Goal: Feedback & Contribution: Contribute content

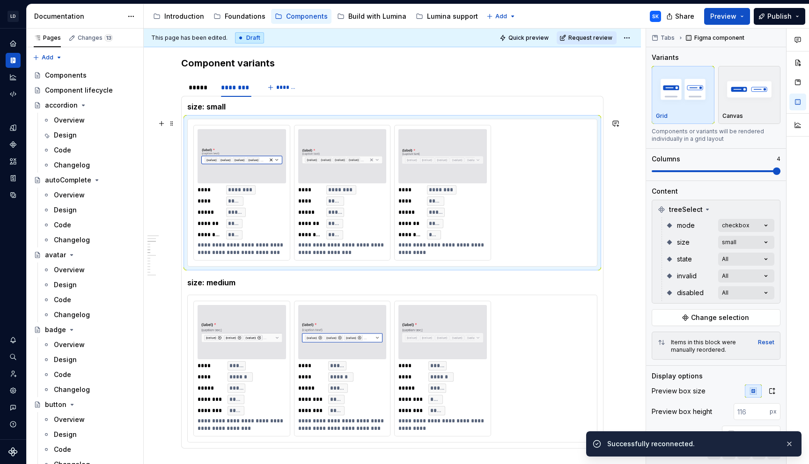
scroll to position [876, 0]
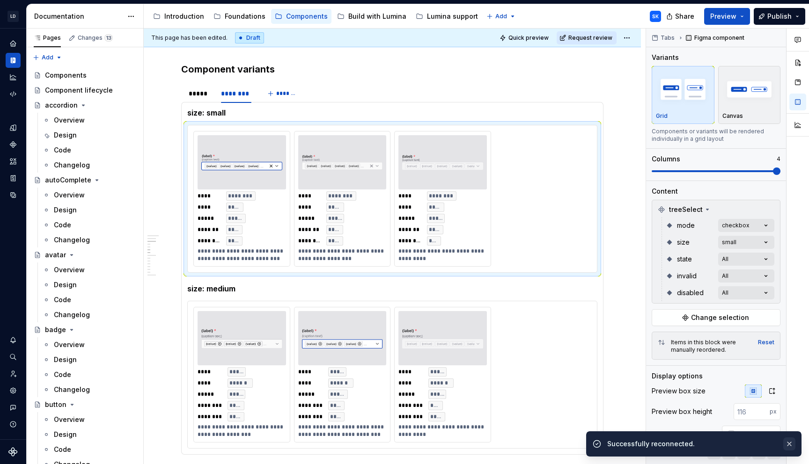
click at [791, 443] on button "button" at bounding box center [789, 444] width 12 height 13
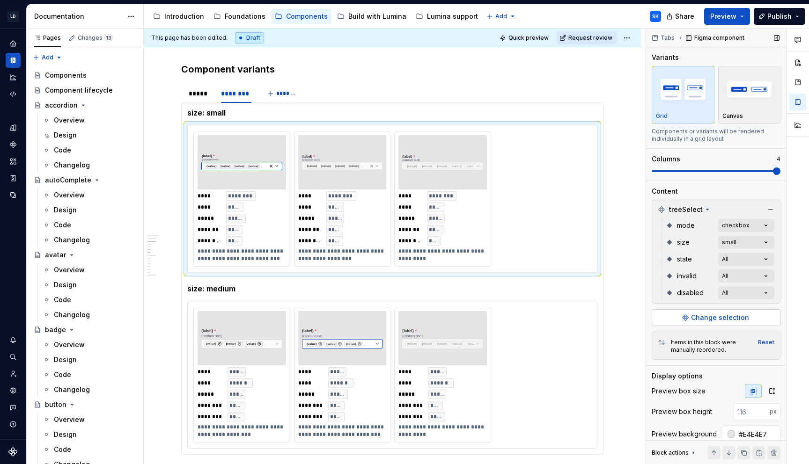
click at [723, 313] on button "Change selection" at bounding box center [716, 317] width 129 height 17
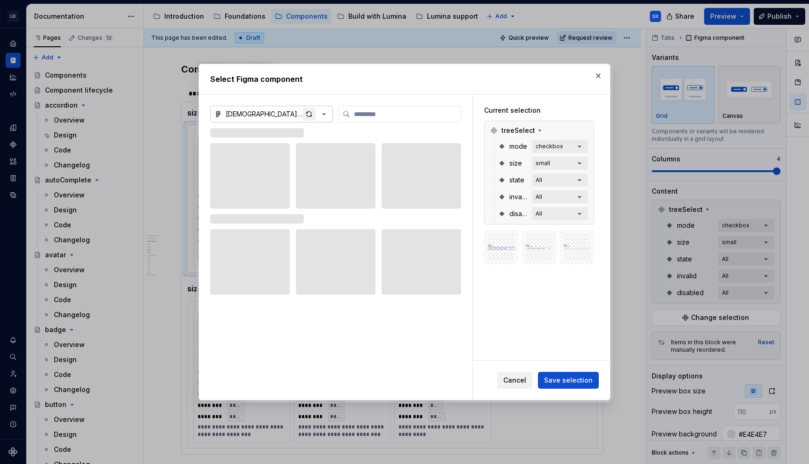
click at [311, 115] on div "button" at bounding box center [308, 114] width 13 height 13
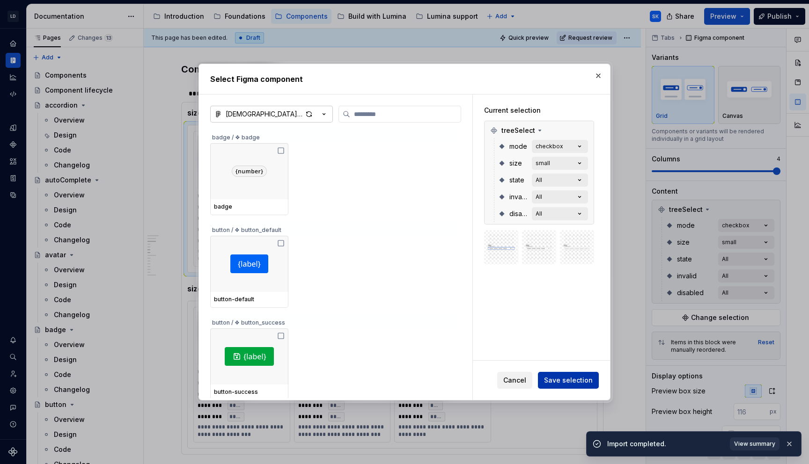
click at [574, 378] on span "Save selection" at bounding box center [568, 380] width 49 height 9
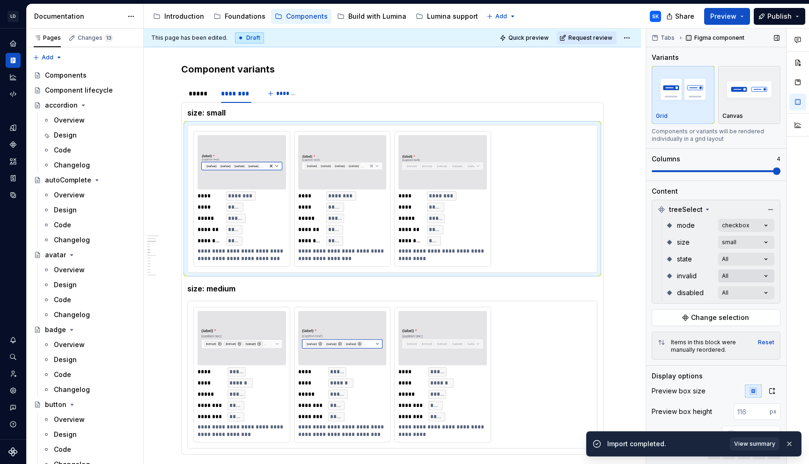
click at [750, 278] on div "Comments Open comments No comments yet Select ‘Comment’ from the block context …" at bounding box center [727, 247] width 163 height 436
click at [762, 294] on span "button" at bounding box center [765, 293] width 6 height 6
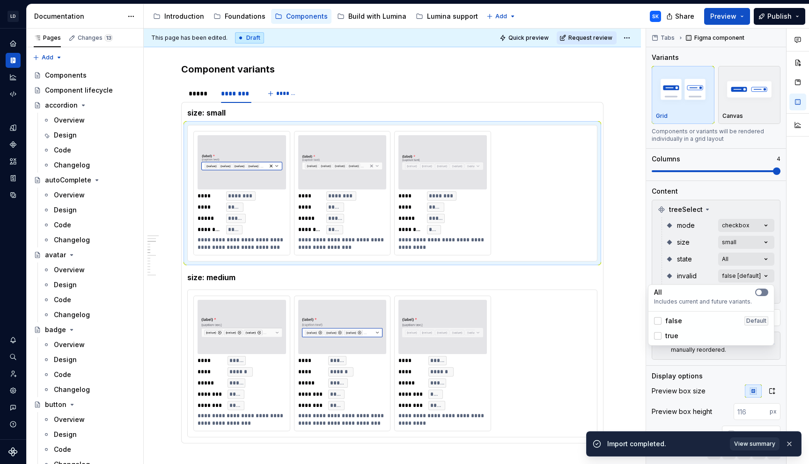
click at [763, 292] on button "button" at bounding box center [761, 292] width 13 height 7
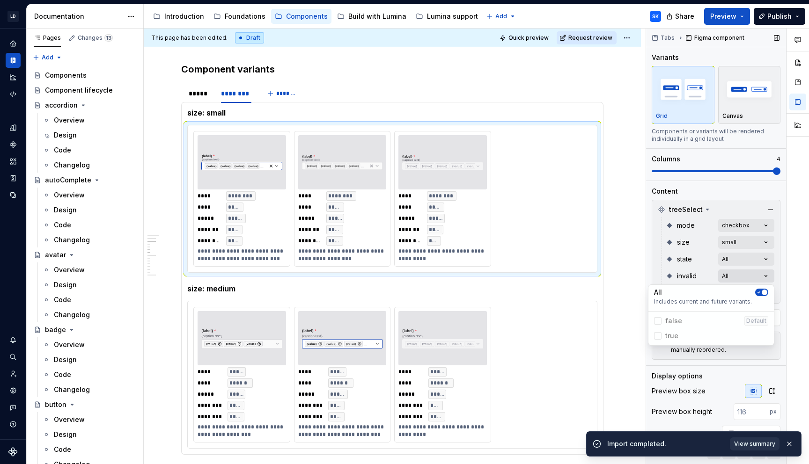
click at [791, 282] on div at bounding box center [798, 247] width 22 height 436
click at [451, 301] on div "**********" at bounding box center [392, 375] width 410 height 148
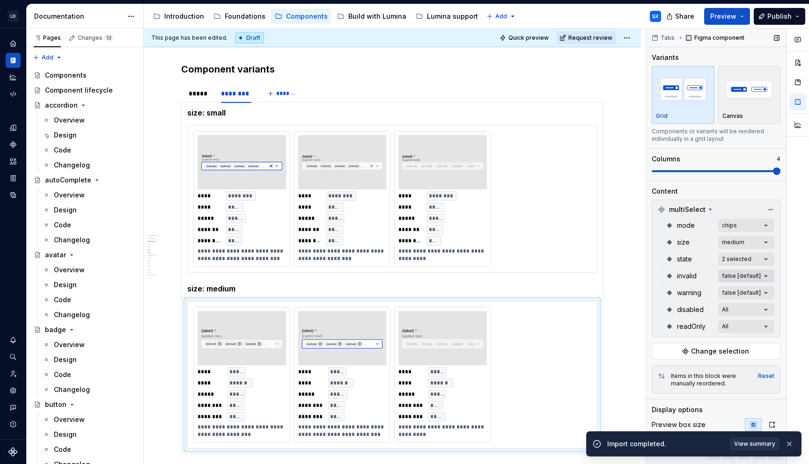
click at [761, 273] on div "Comments Open comments No comments yet Select ‘Comment’ from the block context …" at bounding box center [727, 247] width 163 height 436
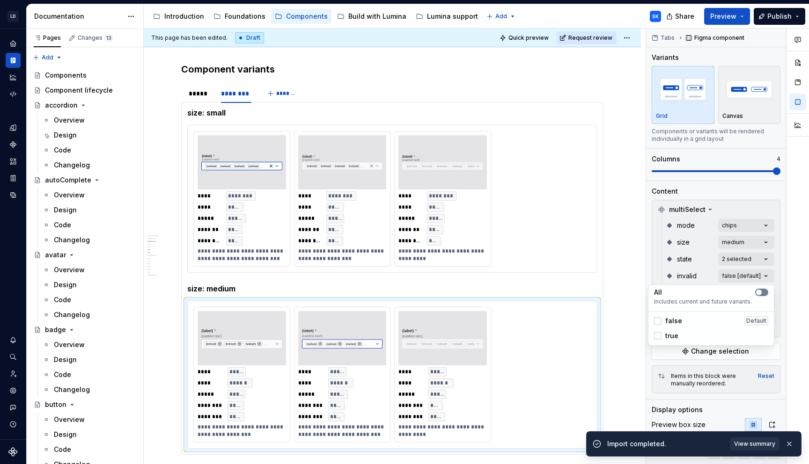
click at [762, 289] on button "button" at bounding box center [761, 292] width 13 height 7
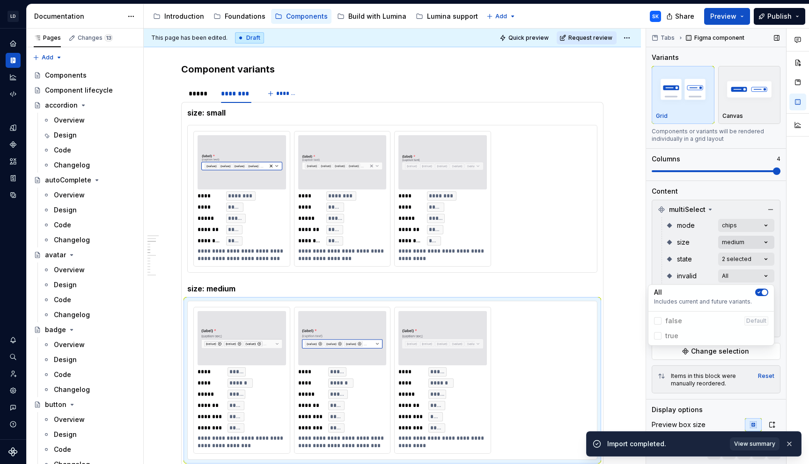
click at [761, 274] on div "Comments Open comments No comments yet Select ‘Comment’ from the block context …" at bounding box center [727, 247] width 163 height 436
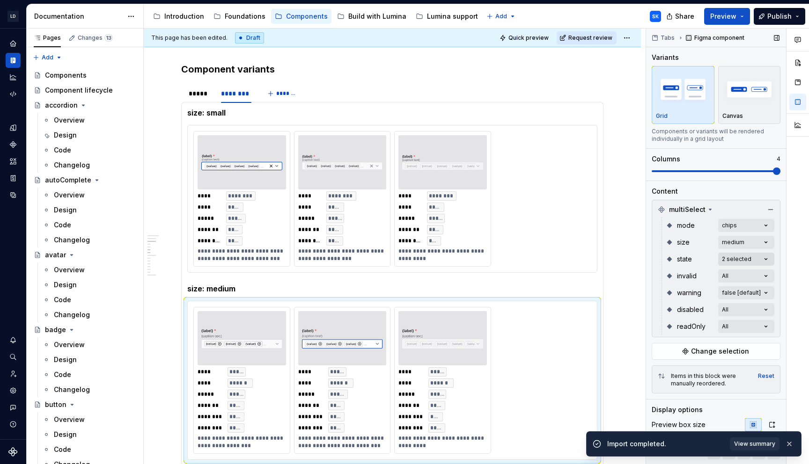
click at [754, 258] on div "Comments Open comments No comments yet Select ‘Comment’ from the block context …" at bounding box center [727, 247] width 163 height 436
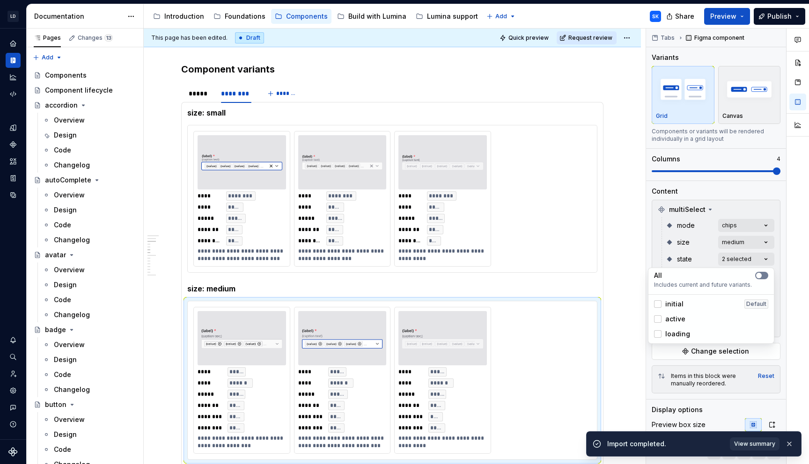
click at [760, 273] on span "button" at bounding box center [759, 276] width 6 height 6
click at [762, 276] on span "button" at bounding box center [765, 276] width 6 height 6
click at [783, 239] on div "Comments Open comments No comments yet Select ‘Comment’ from the block context …" at bounding box center [727, 247] width 163 height 436
click at [737, 211] on div "multiSelect" at bounding box center [716, 209] width 124 height 15
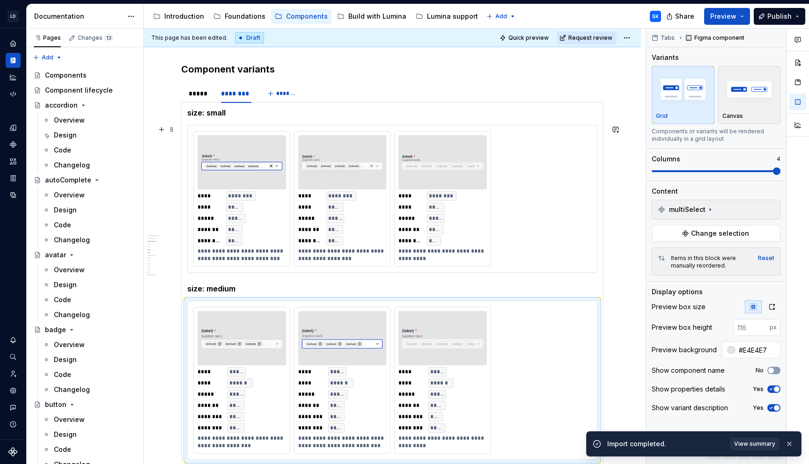
type textarea "*"
